Goal: Navigation & Orientation: Find specific page/section

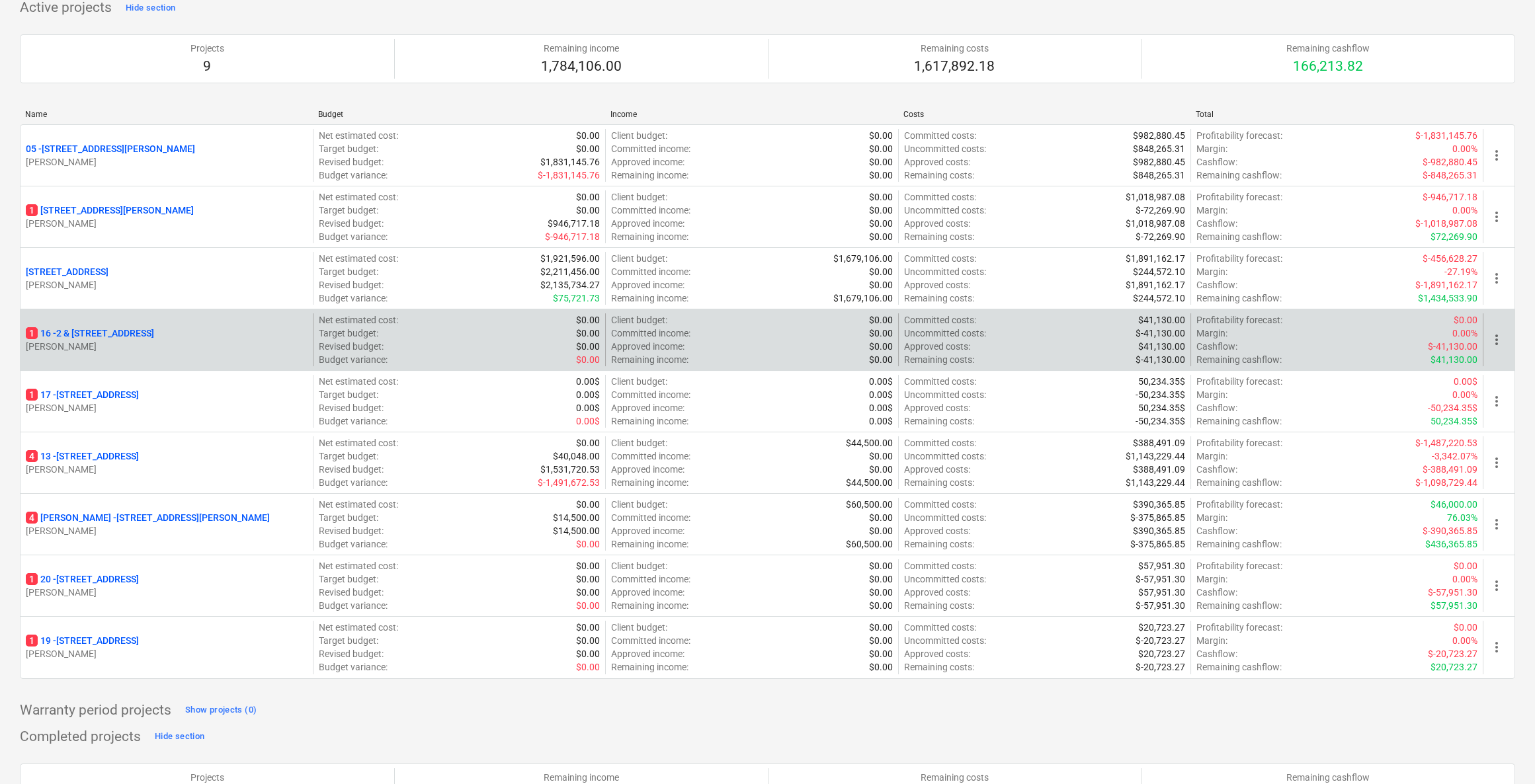
scroll to position [200, 0]
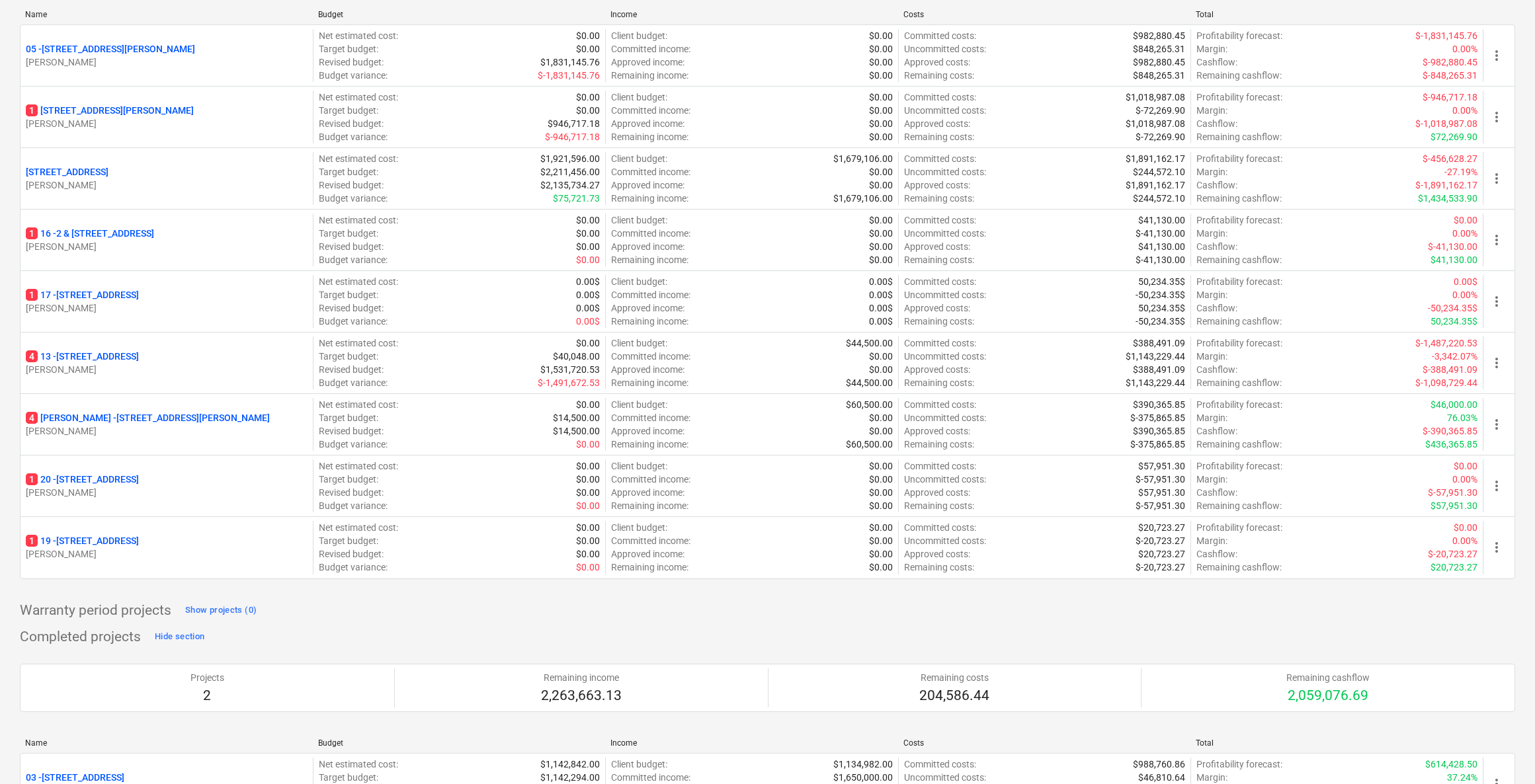
click at [586, 626] on div "Completed projects Hide section Projects 2 Remaining income 2,263,663.13 Remain…" at bounding box center [768, 760] width 1495 height 267
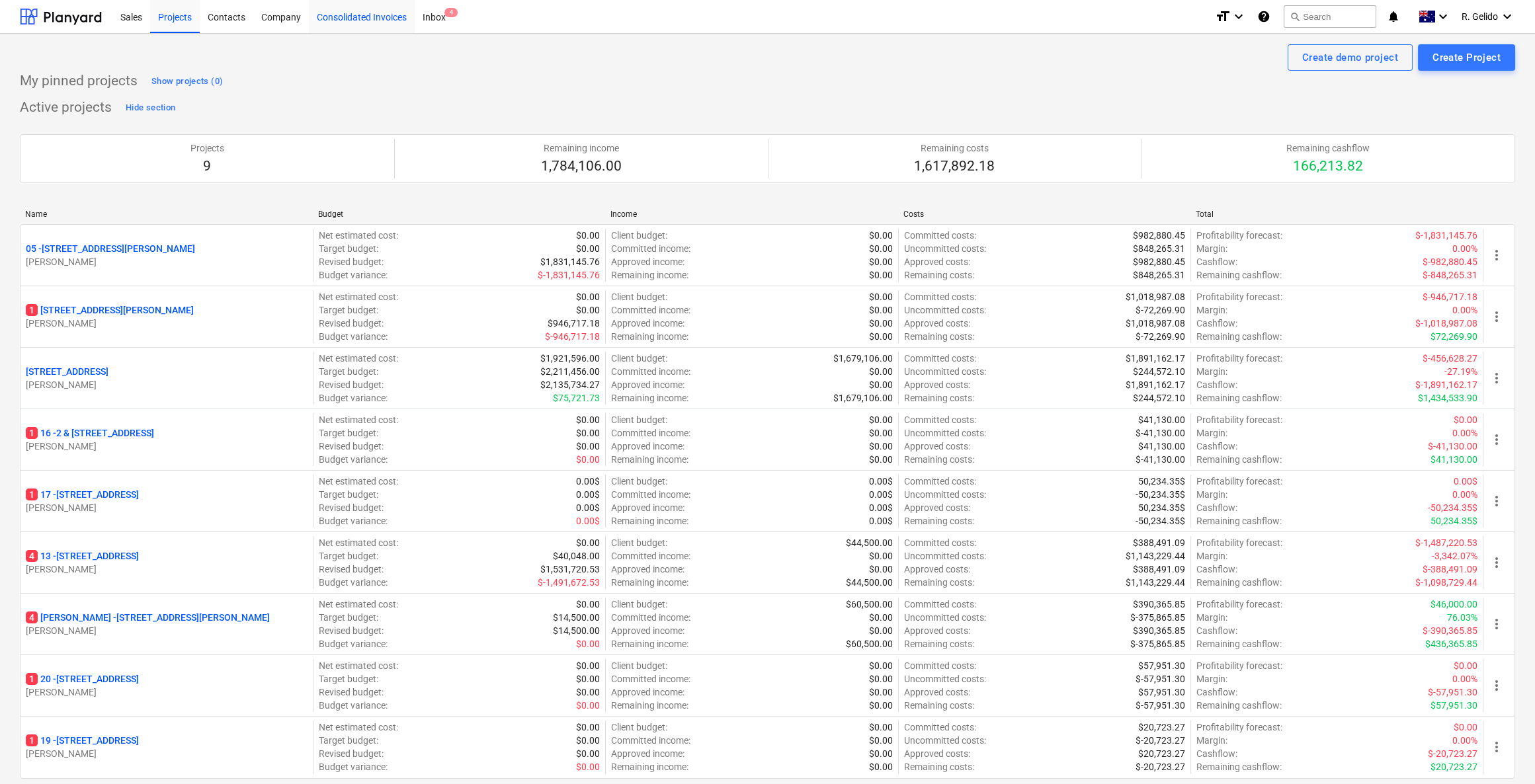
click at [343, 9] on div "Consolidated Invoices" at bounding box center [362, 16] width 106 height 34
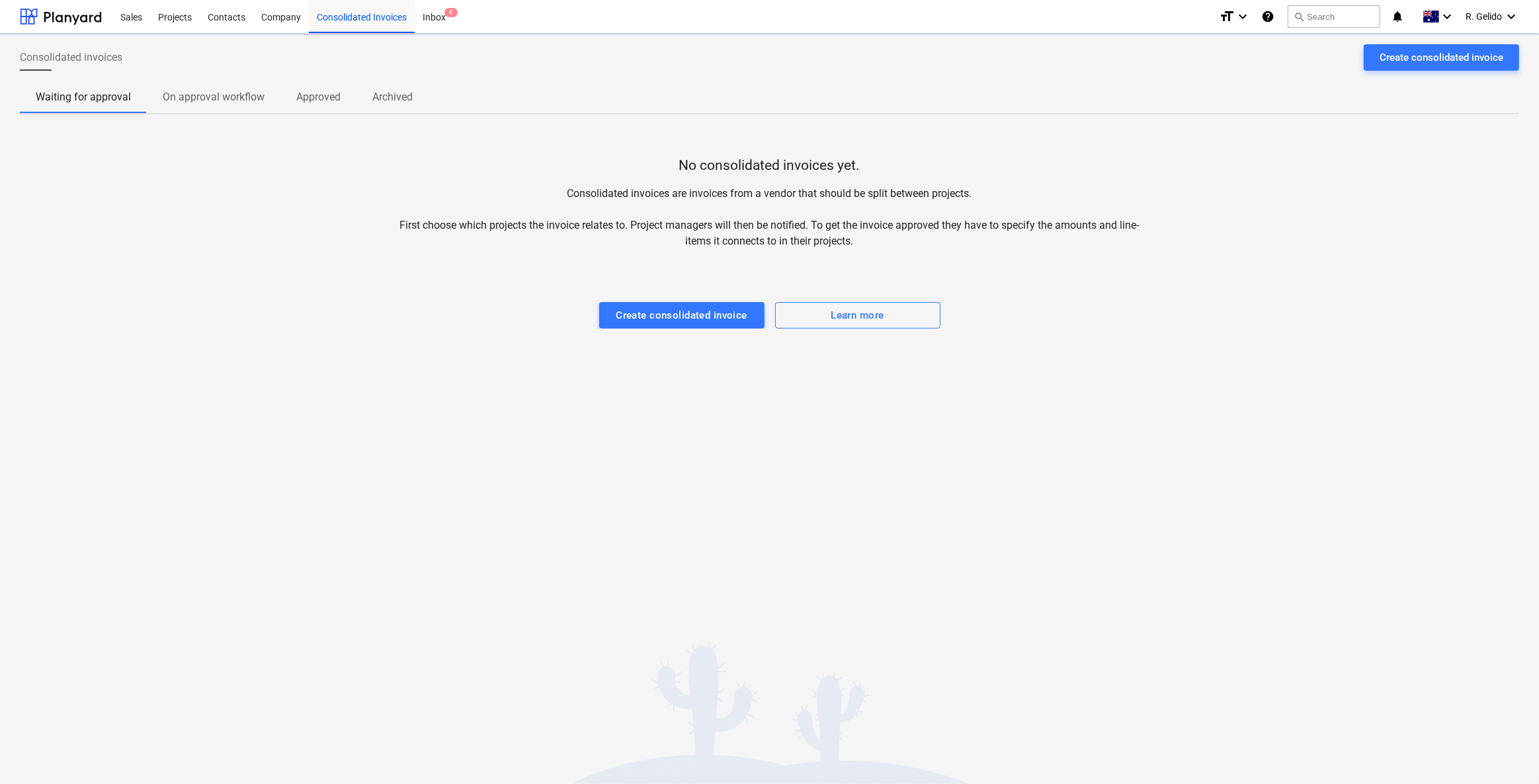
click at [214, 86] on span "On approval workflow" at bounding box center [214, 96] width 133 height 23
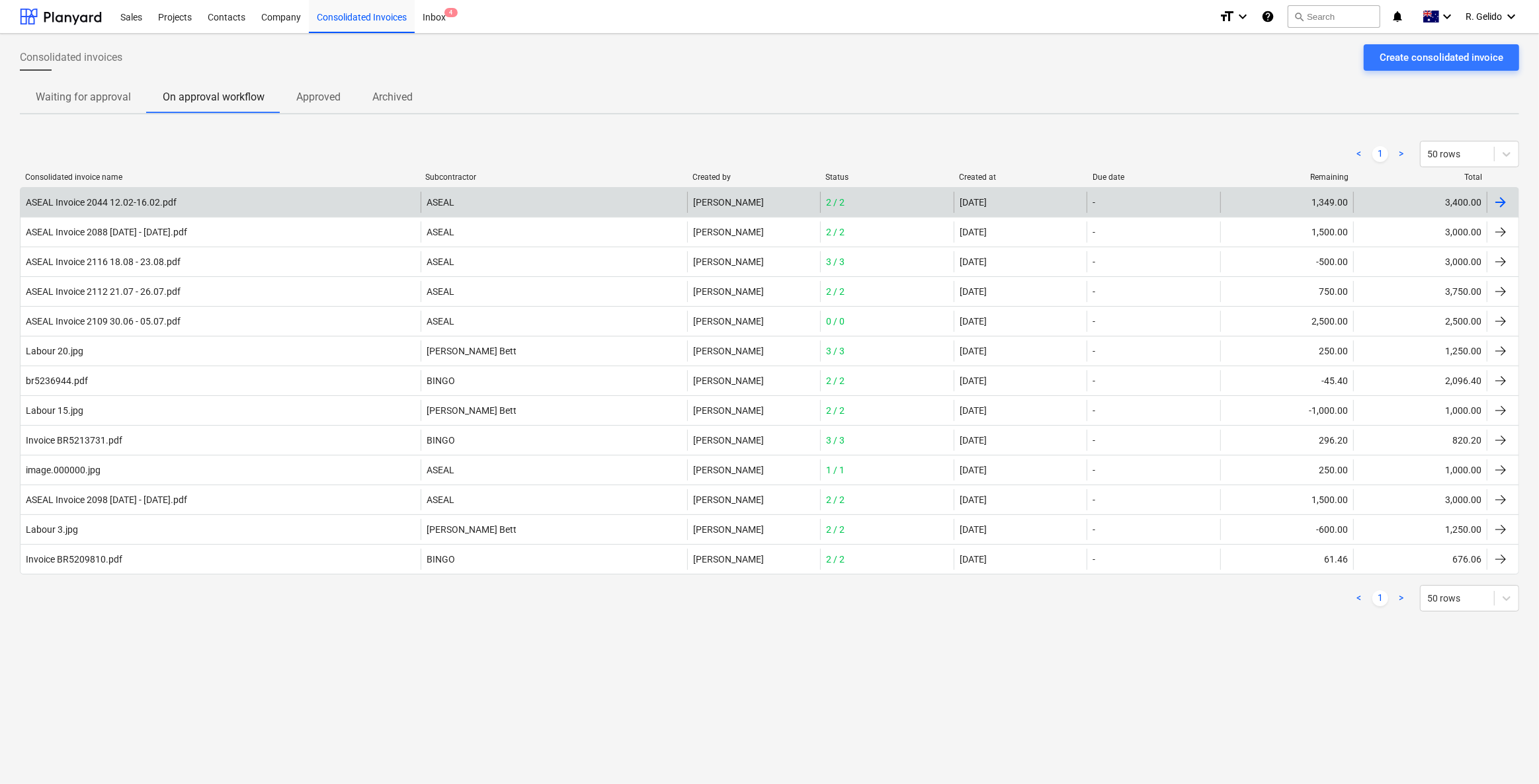
click at [1493, 197] on div at bounding box center [1501, 202] width 16 height 16
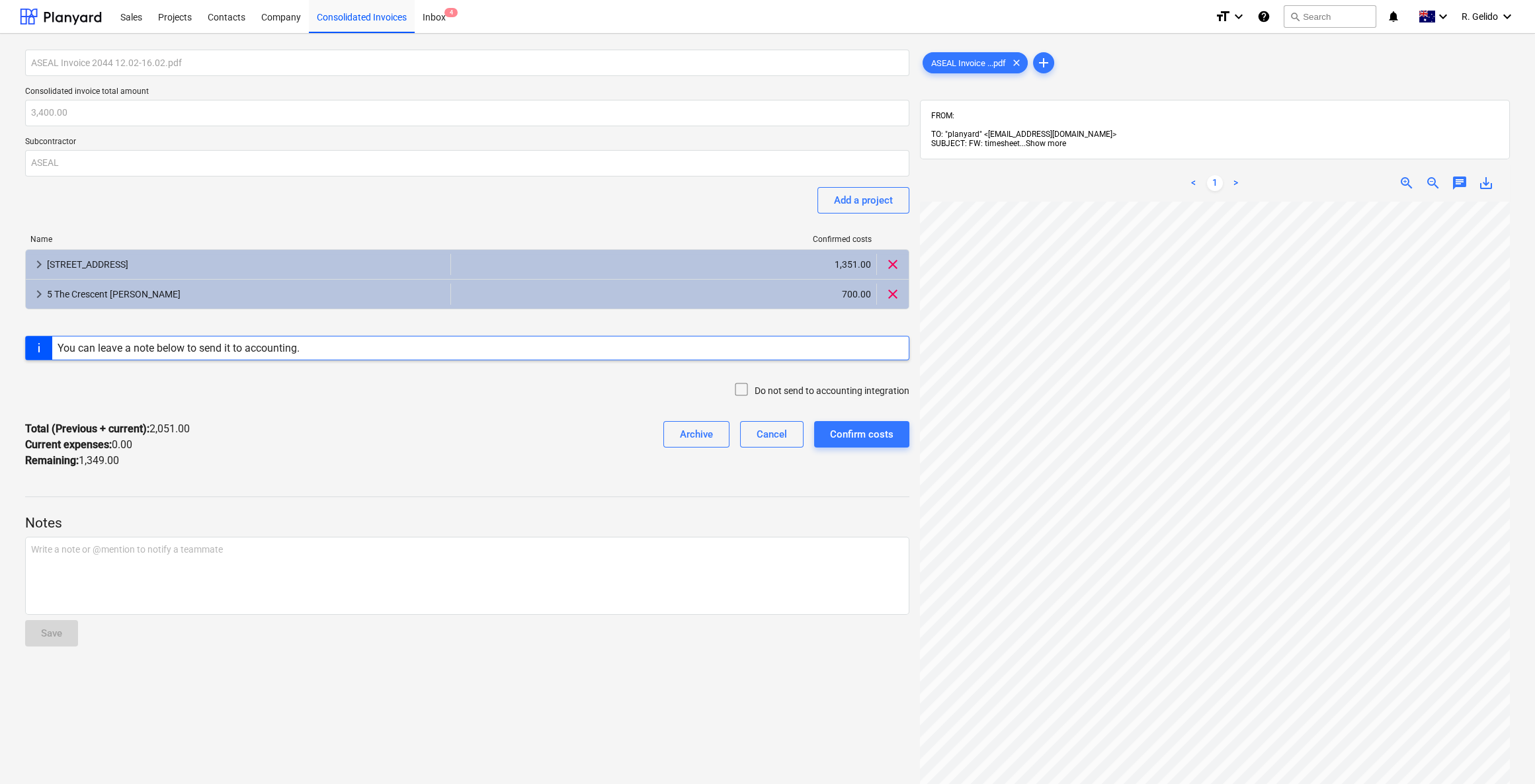
click at [1033, 139] on span "Show more" at bounding box center [1046, 143] width 40 height 9
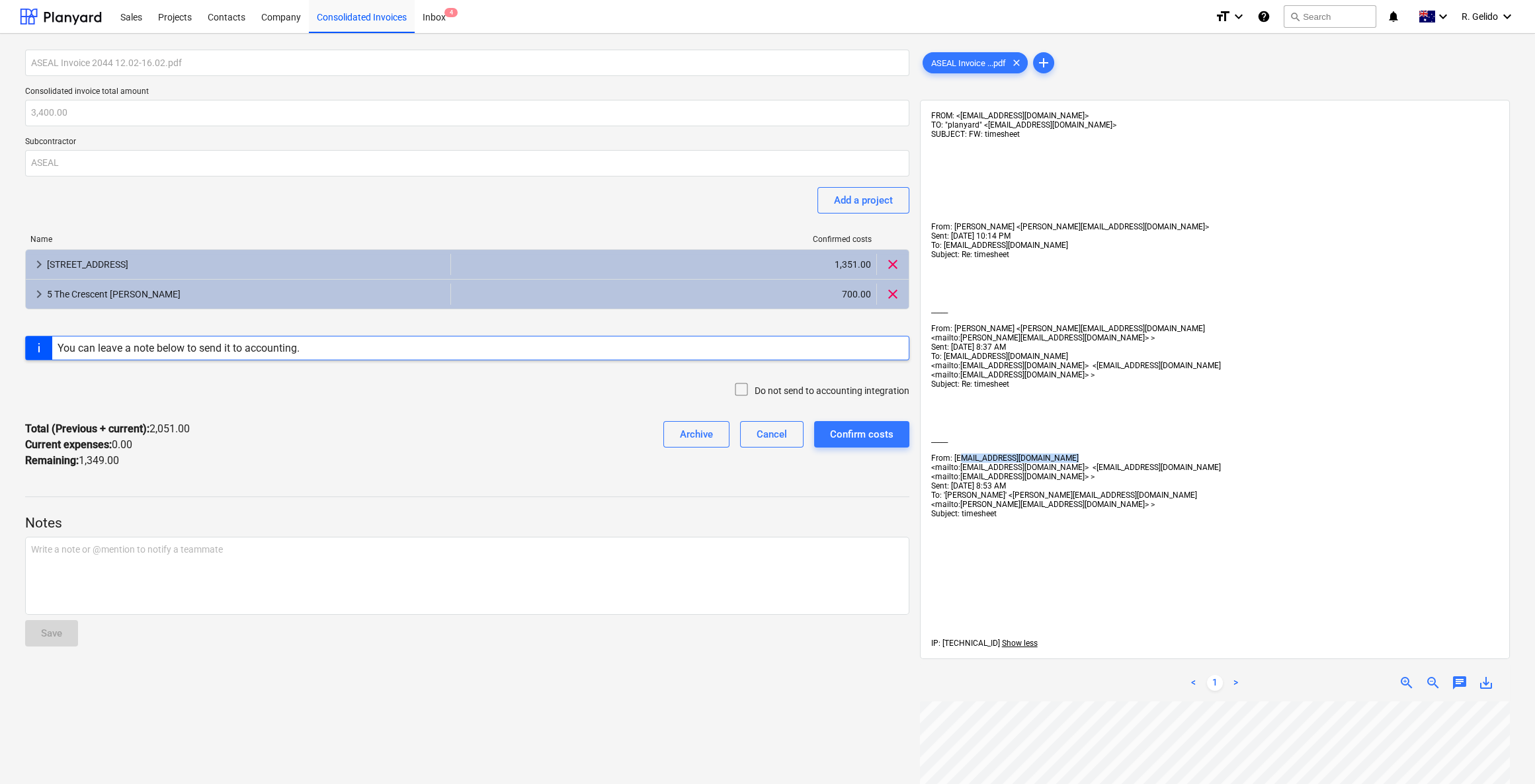
drag, startPoint x: 954, startPoint y: 472, endPoint x: 1055, endPoint y: 470, distance: 101.0
click at [1055, 462] on span "From: [EMAIL_ADDRESS][DOMAIN_NAME]" at bounding box center [1004, 457] width 147 height 9
click at [269, 11] on div "Company" at bounding box center [281, 16] width 56 height 34
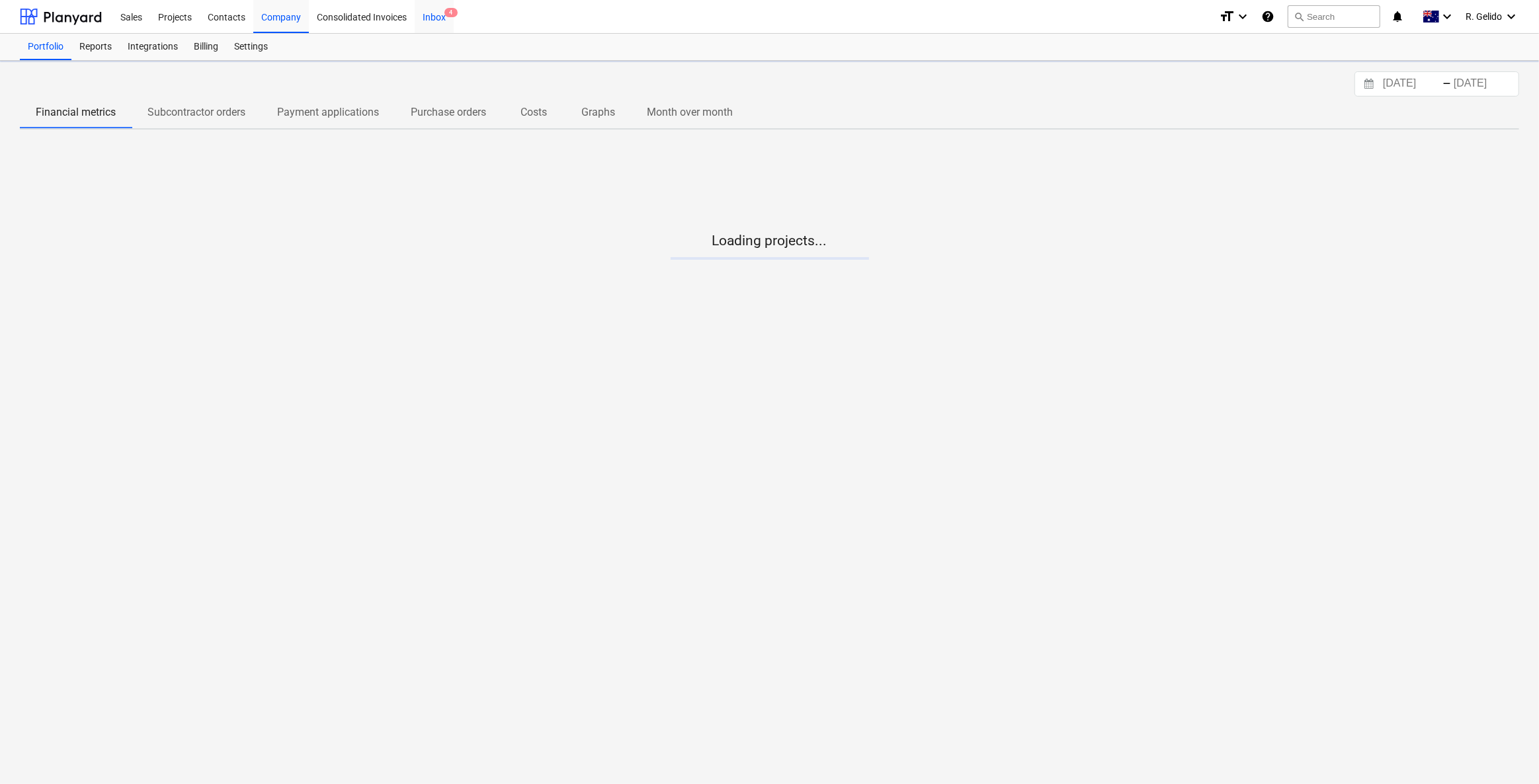
click at [429, 15] on div "Inbox 4" at bounding box center [434, 16] width 39 height 34
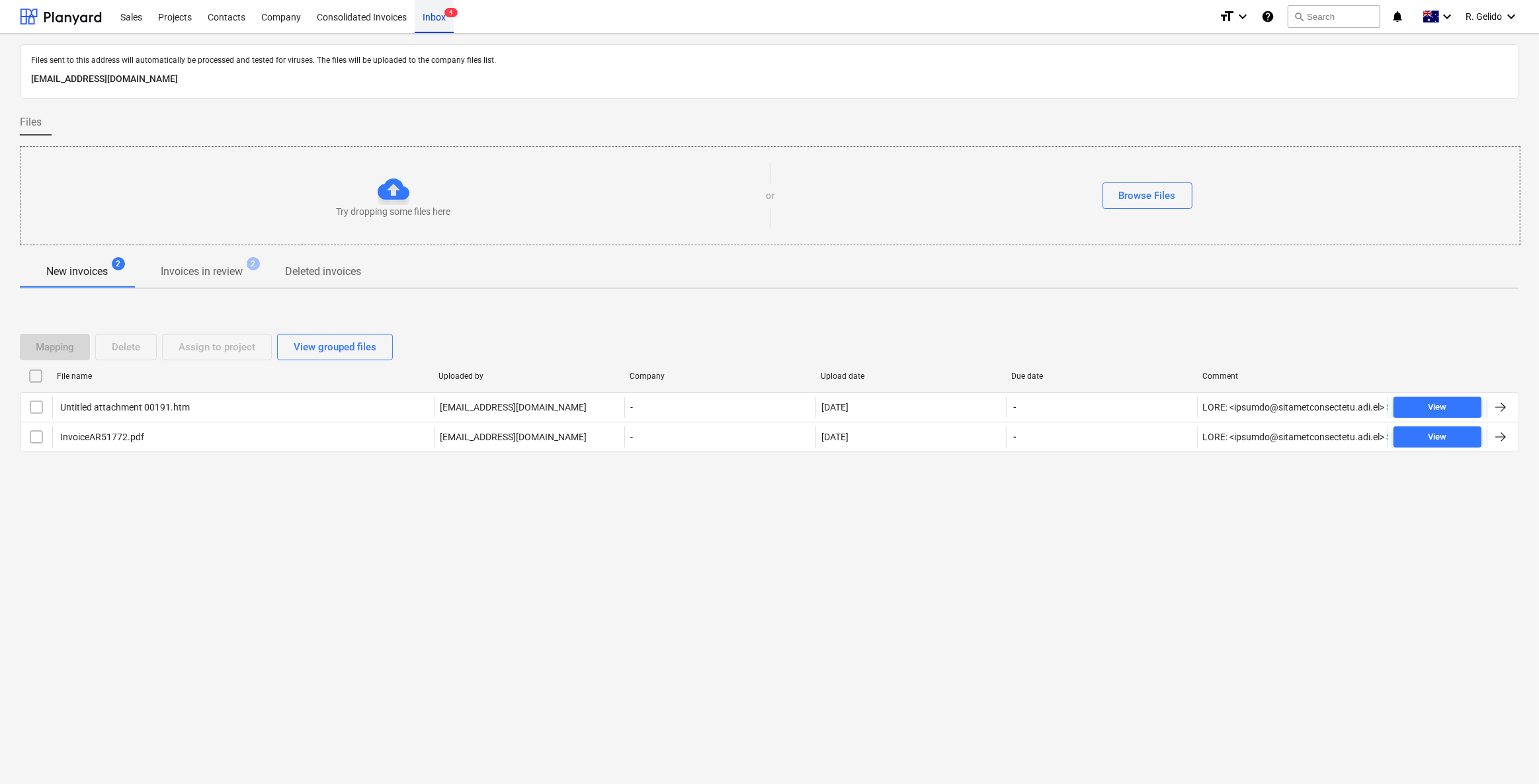
click at [435, 13] on div "Inbox 4" at bounding box center [434, 16] width 39 height 34
click at [170, 28] on div "Projects" at bounding box center [175, 16] width 49 height 34
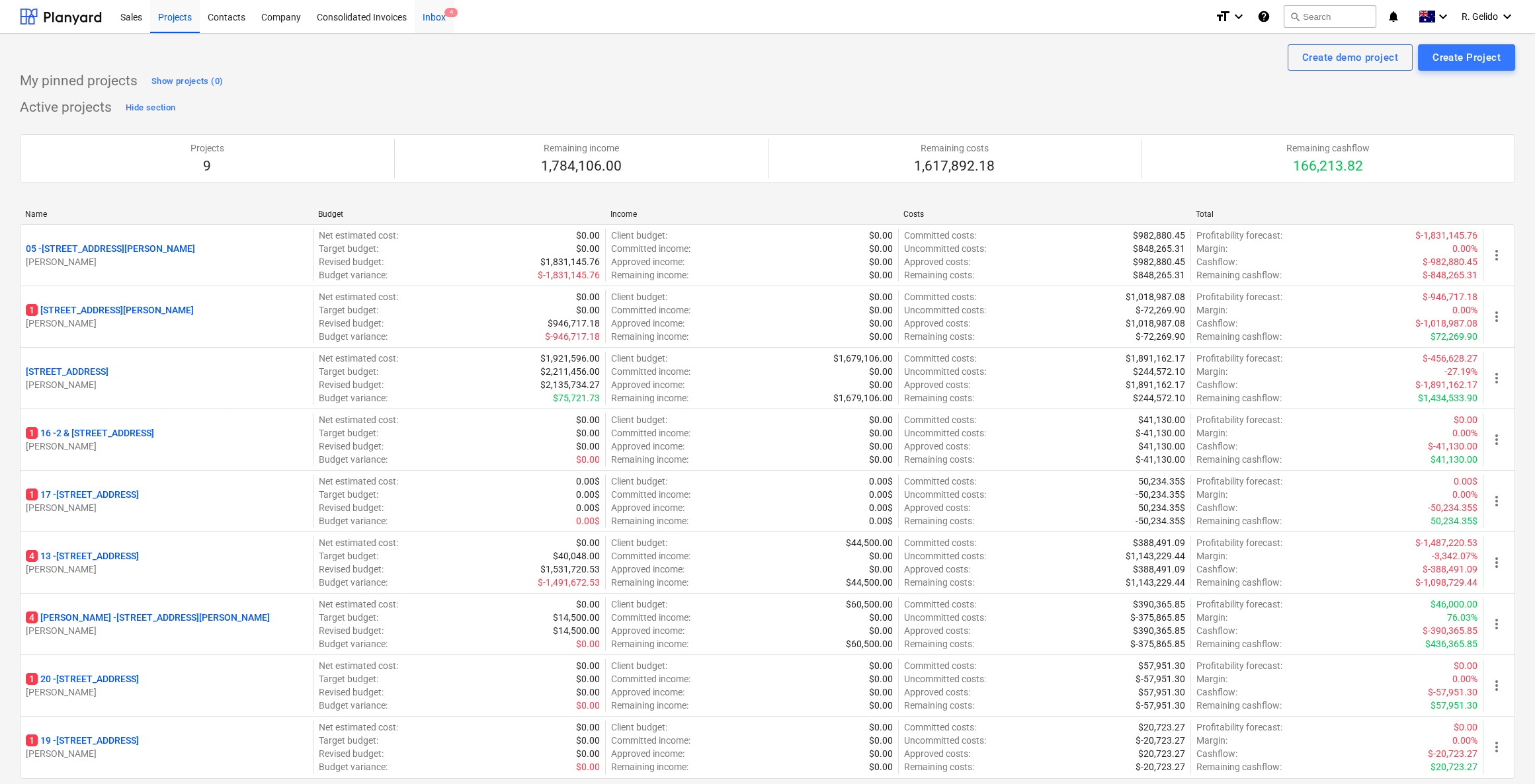
click at [438, 15] on div "Inbox 4" at bounding box center [434, 16] width 39 height 34
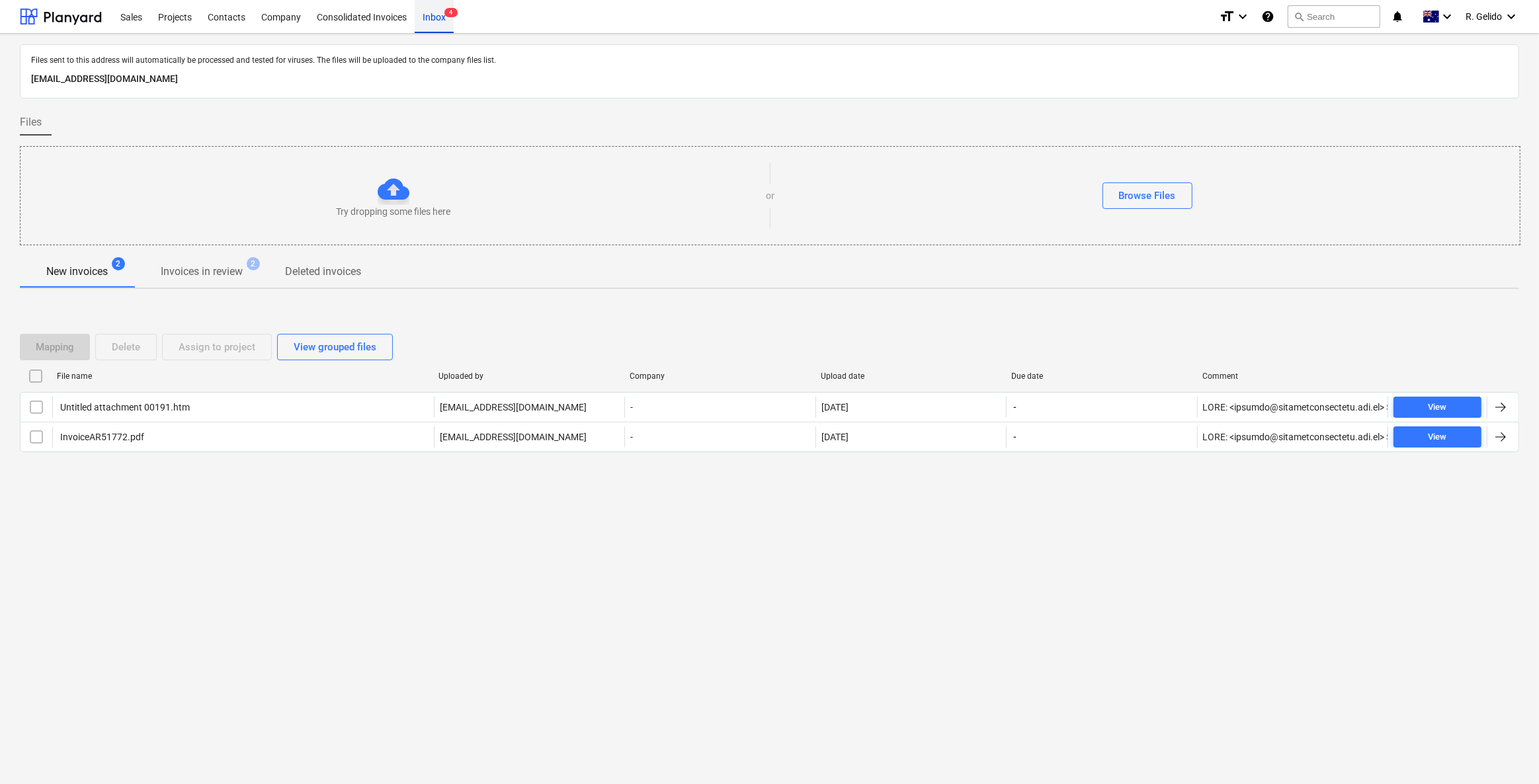
click at [442, 11] on div "Inbox 4" at bounding box center [434, 16] width 39 height 34
